Goal: Information Seeking & Learning: Compare options

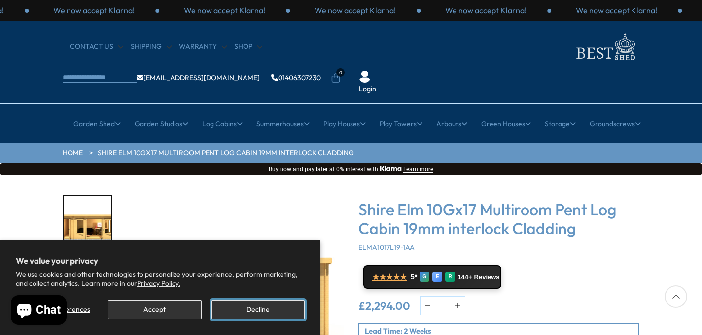
click at [271, 313] on button "Decline" at bounding box center [258, 309] width 93 height 19
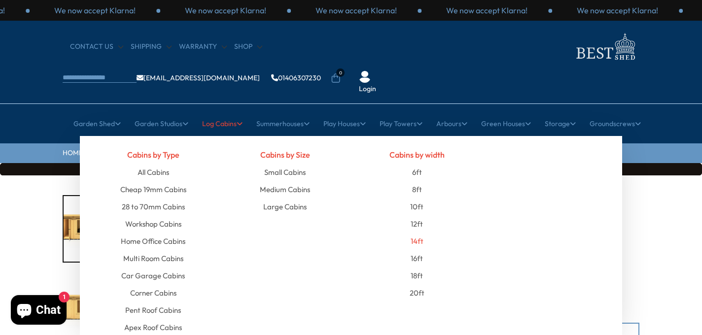
click at [418, 233] on link "14ft" at bounding box center [417, 241] width 13 height 17
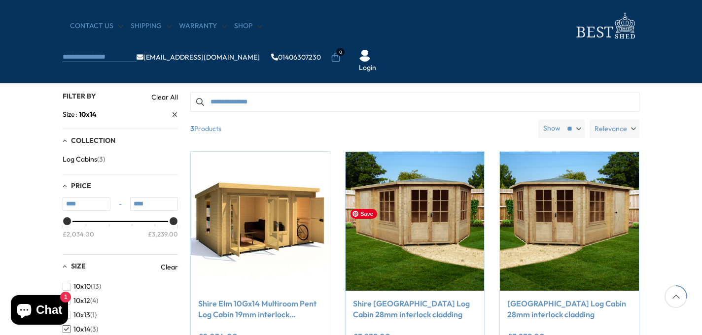
scroll to position [219, 0]
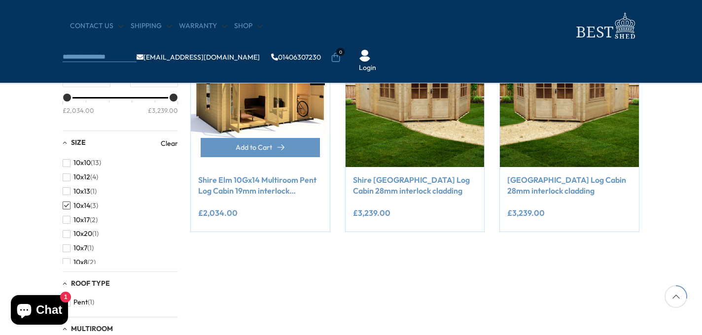
click at [261, 184] on link "Shire Elm 10Gx14 Multiroom Pent Log Cabin 19mm interlock Cladding" at bounding box center [260, 186] width 124 height 22
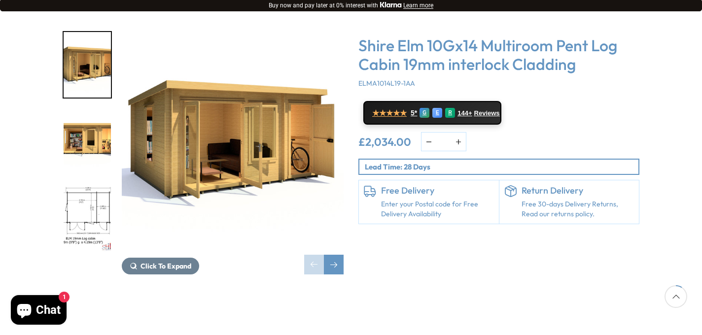
scroll to position [178, 0]
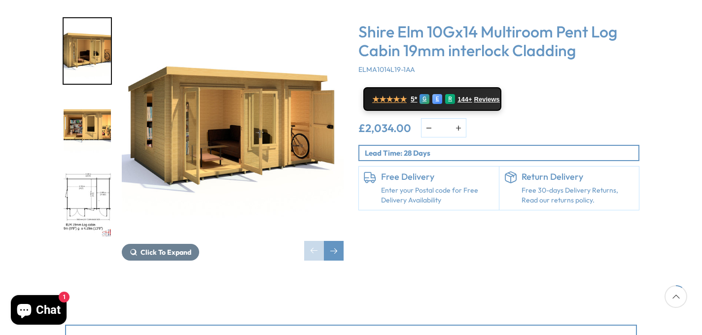
click at [90, 173] on img "3 / 11" at bounding box center [87, 206] width 47 height 66
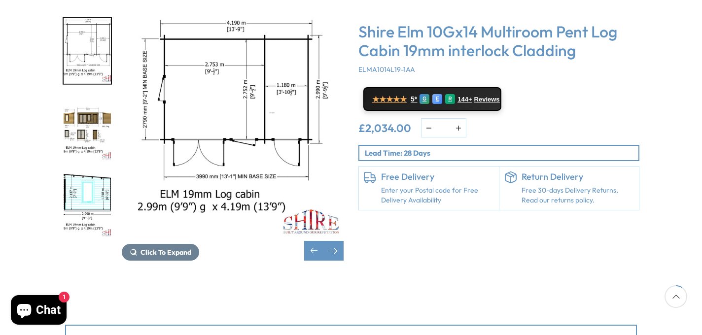
click at [419, 148] on p "Lead Time: 28 Days" at bounding box center [502, 153] width 274 height 10
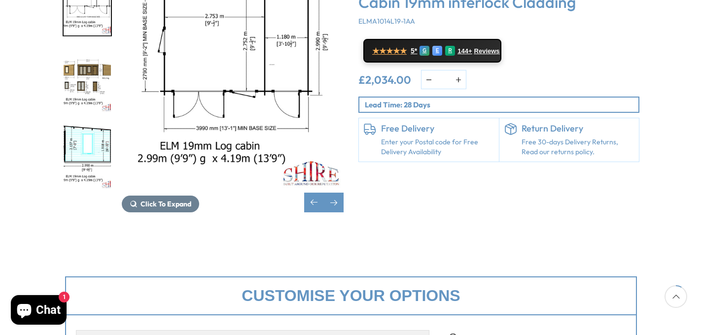
scroll to position [0, 0]
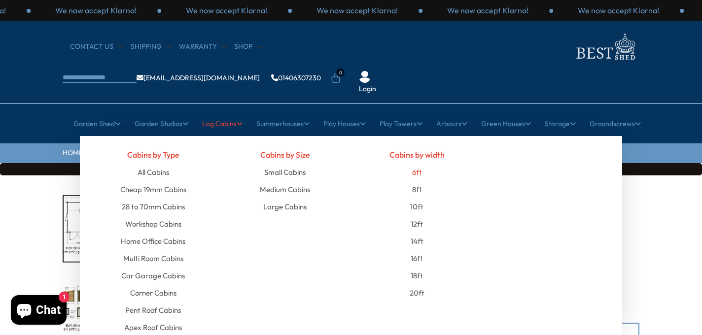
click at [415, 164] on link "6ft" at bounding box center [417, 172] width 10 height 17
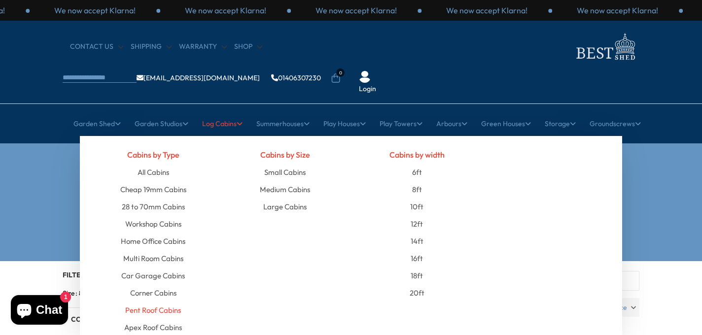
click at [158, 302] on link "Pent Roof Cabins" at bounding box center [153, 310] width 56 height 17
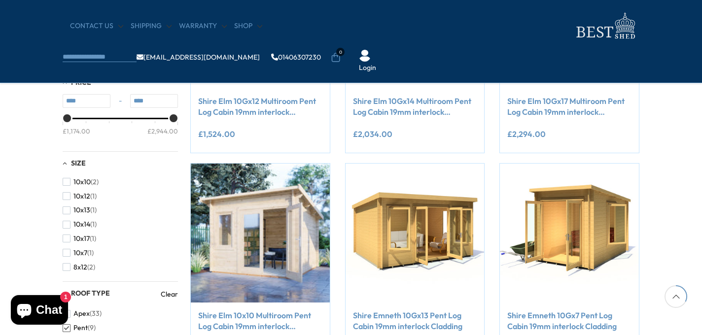
scroll to position [399, 0]
